Goal: Information Seeking & Learning: Learn about a topic

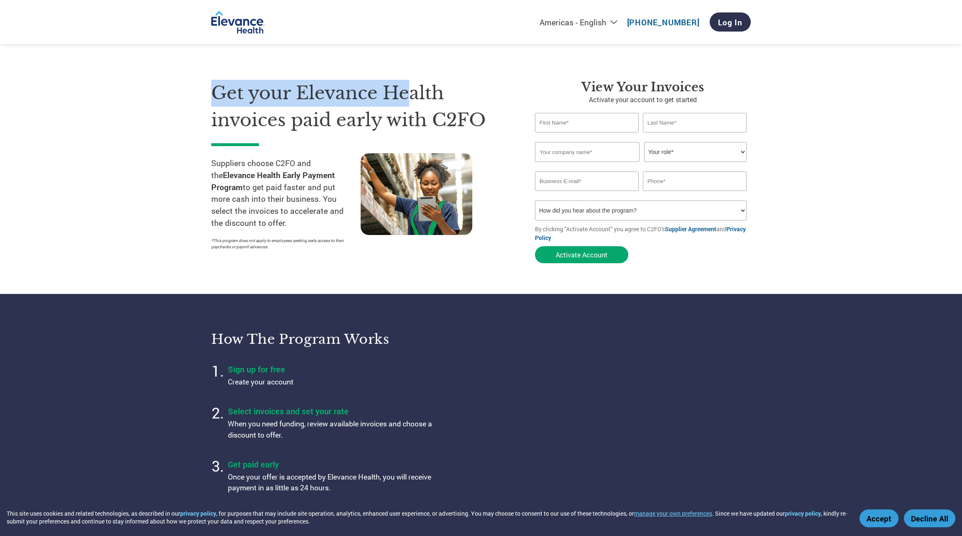
drag, startPoint x: 212, startPoint y: 82, endPoint x: 391, endPoint y: 107, distance: 181.4
click at [409, 105] on h1 "Get your Elevance Health invoices paid early with C2FO" at bounding box center [360, 107] width 299 height 54
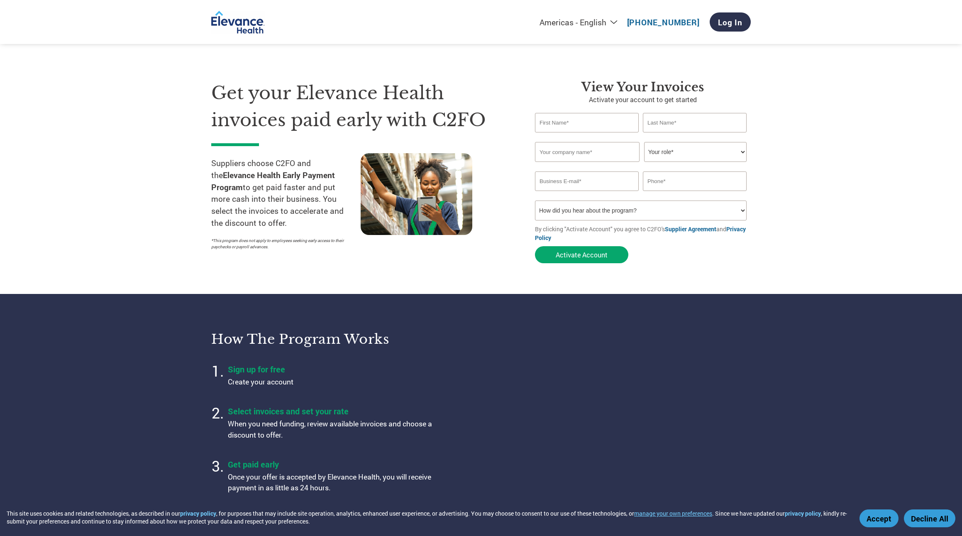
click at [200, 145] on section "Get your Elevance Health invoices paid early with C2FO Suppliers choose C2FO an…" at bounding box center [481, 163] width 962 height 261
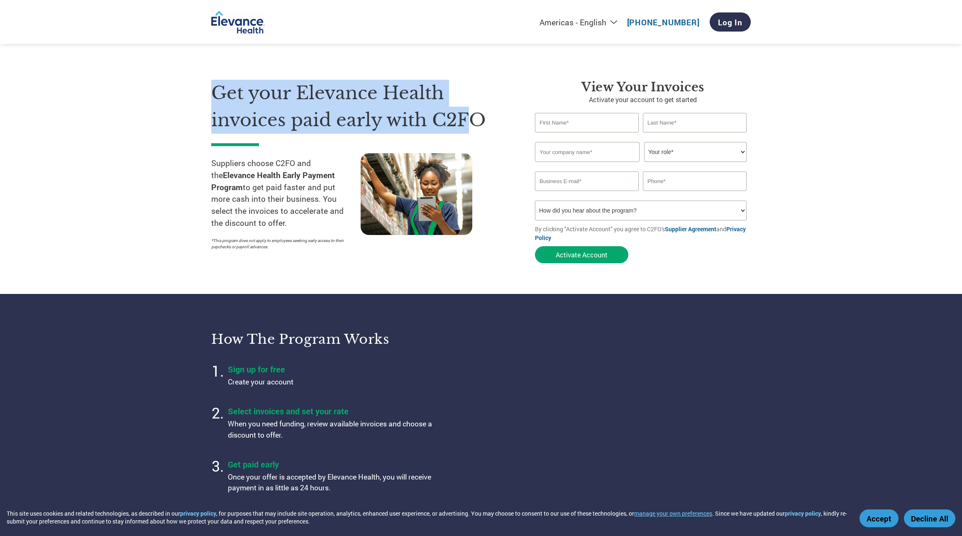
drag, startPoint x: 292, startPoint y: 93, endPoint x: 515, endPoint y: 119, distance: 223.9
click at [507, 119] on section "Get your Elevance Health invoices paid early with C2FO Suppliers choose C2FO an…" at bounding box center [481, 163] width 962 height 261
click at [515, 119] on div "Get your Elevance Health invoices paid early with C2FO Suppliers choose C2FO an…" at bounding box center [366, 174] width 311 height 188
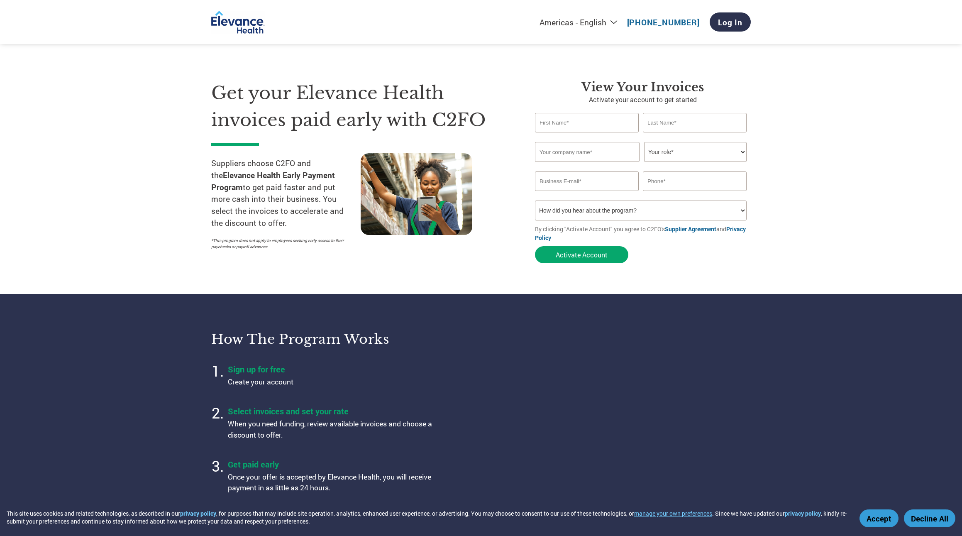
drag, startPoint x: 287, startPoint y: 163, endPoint x: 239, endPoint y: 169, distance: 48.5
click at [286, 163] on p "Suppliers choose C2FO and the Elevance Health Early Payment Program to get paid…" at bounding box center [285, 193] width 149 height 72
drag, startPoint x: 213, startPoint y: 163, endPoint x: 314, endPoint y: 162, distance: 101.3
click at [308, 163] on p "Suppliers choose C2FO and the Elevance Health Early Payment Program to get paid…" at bounding box center [285, 193] width 149 height 72
click at [307, 174] on strong "Elevance Health Early Payment Program" at bounding box center [273, 181] width 124 height 22
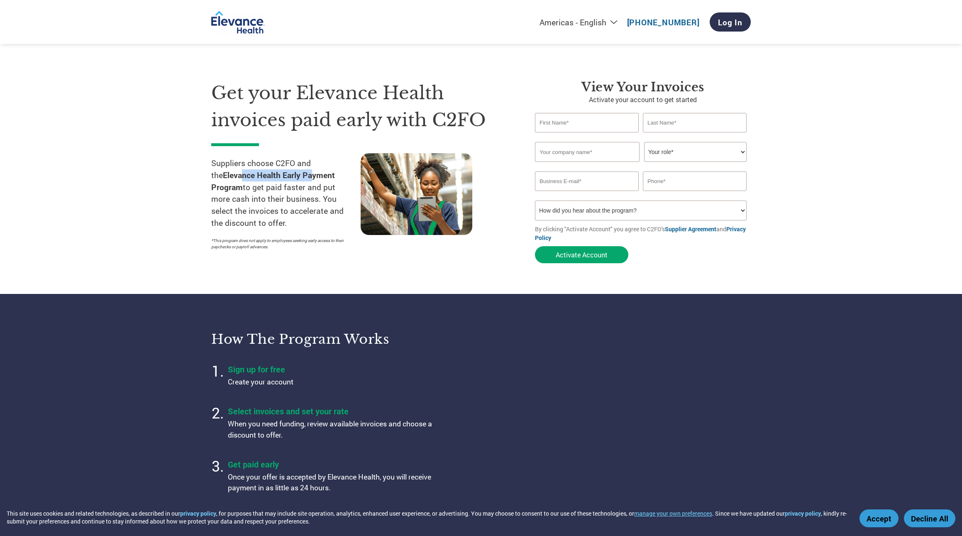
drag, startPoint x: 246, startPoint y: 178, endPoint x: 293, endPoint y: 179, distance: 47.3
click at [293, 179] on strong "Elevance Health Early Payment Program" at bounding box center [273, 181] width 124 height 22
drag, startPoint x: 313, startPoint y: 213, endPoint x: 283, endPoint y: 201, distance: 32.4
click at [312, 213] on p "Suppliers choose C2FO and the Elevance Health Early Payment Program to get paid…" at bounding box center [285, 193] width 149 height 72
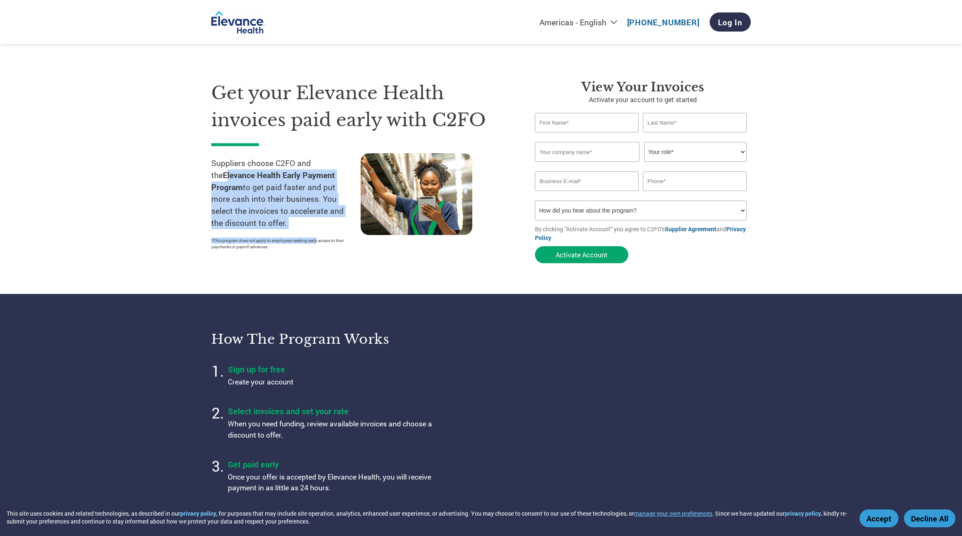
drag, startPoint x: 207, startPoint y: 180, endPoint x: 319, endPoint y: 235, distance: 124.9
click at [319, 234] on section "Get your Elevance Health invoices paid early with C2FO Suppliers choose C2FO an…" at bounding box center [481, 163] width 962 height 261
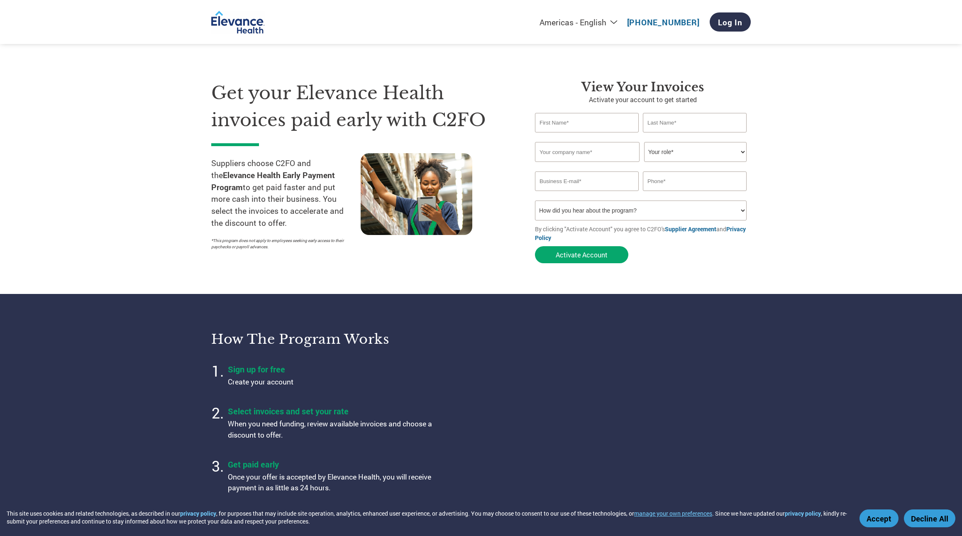
click at [292, 249] on p "*This program does not apply to employees seeking early access to their paychec…" at bounding box center [281, 243] width 141 height 12
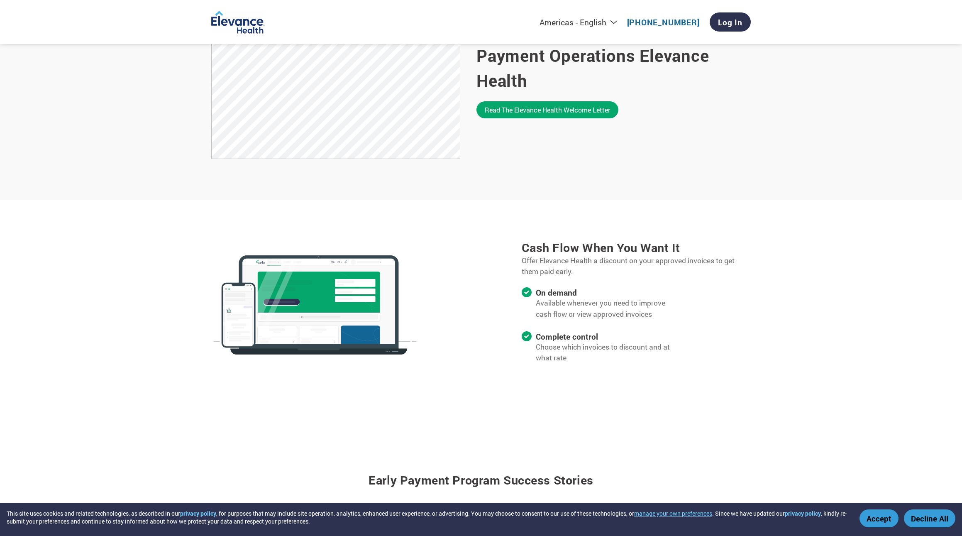
scroll to position [480, 0]
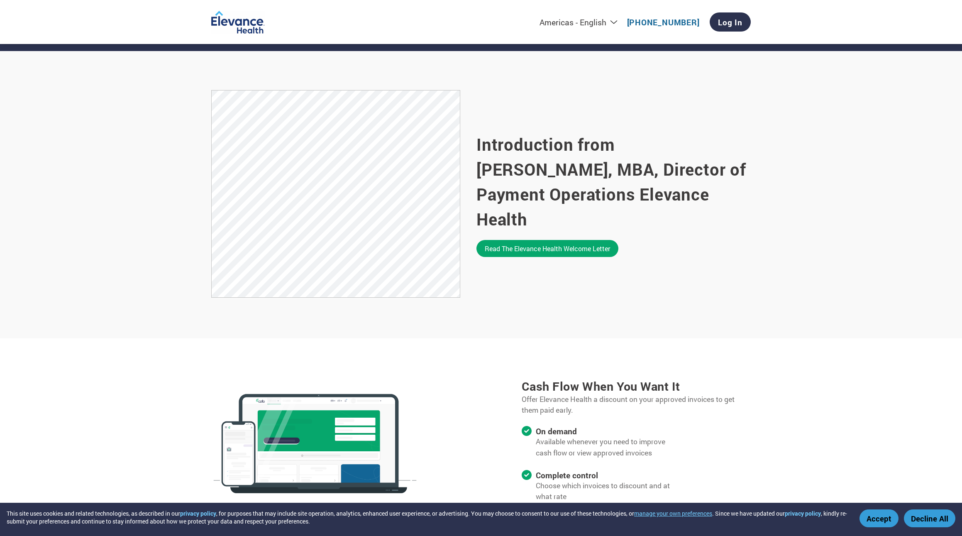
drag, startPoint x: 626, startPoint y: 260, endPoint x: 553, endPoint y: 278, distance: 74.7
click at [626, 260] on div "Introduction from [PERSON_NAME], MBA, Director of Payment Operations Elevance H…" at bounding box center [613, 194] width 274 height 209
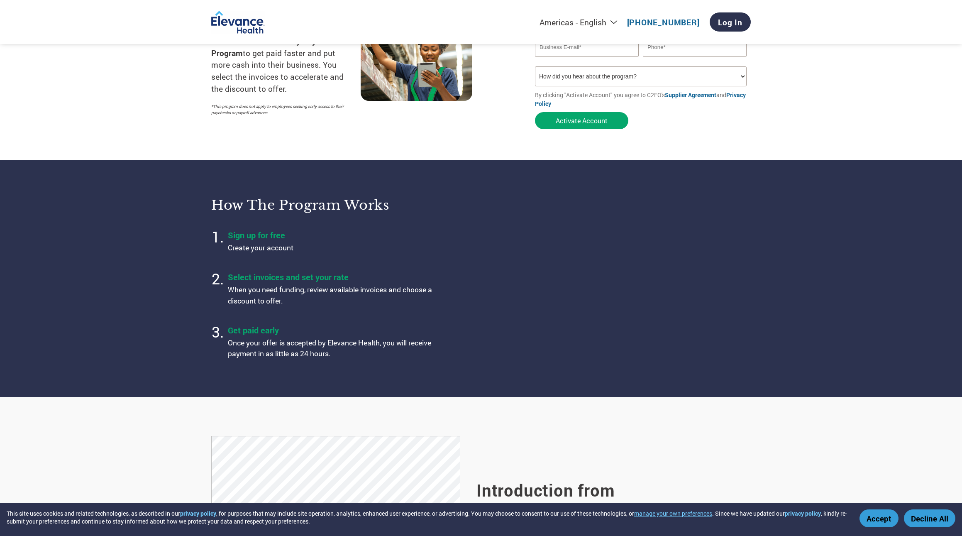
scroll to position [0, 0]
